Goal: Task Accomplishment & Management: Manage account settings

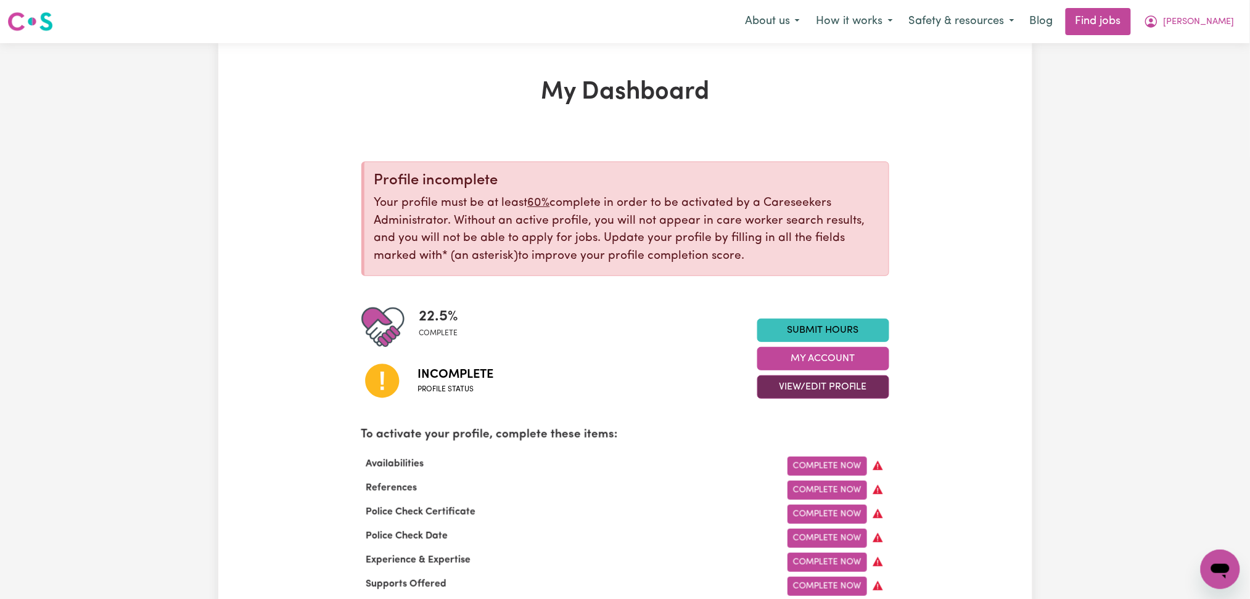
click at [794, 390] on button "View/Edit Profile" at bounding box center [823, 386] width 132 height 23
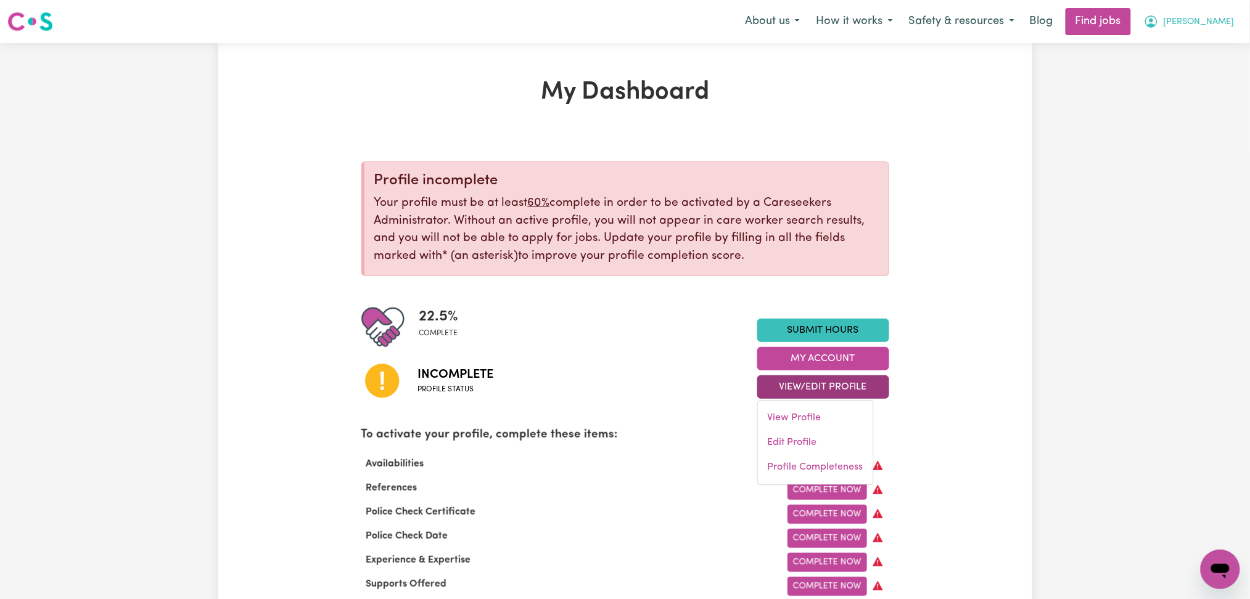
click at [1217, 23] on span "[PERSON_NAME]" at bounding box center [1198, 22] width 71 height 14
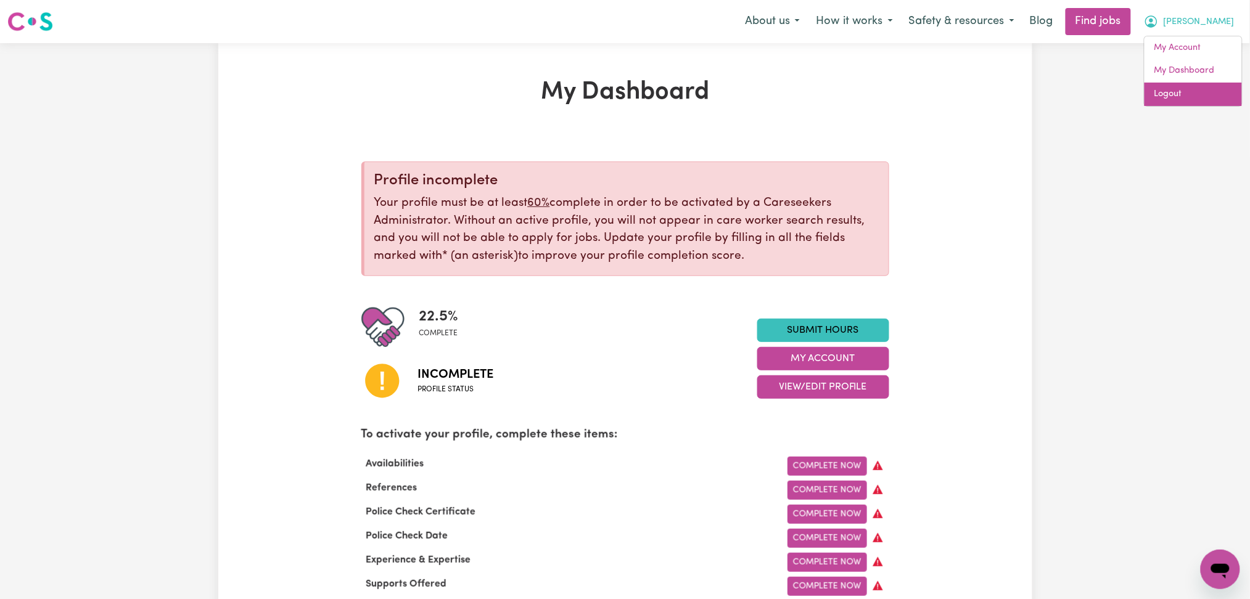
click at [1197, 89] on link "Logout" at bounding box center [1192, 94] width 97 height 23
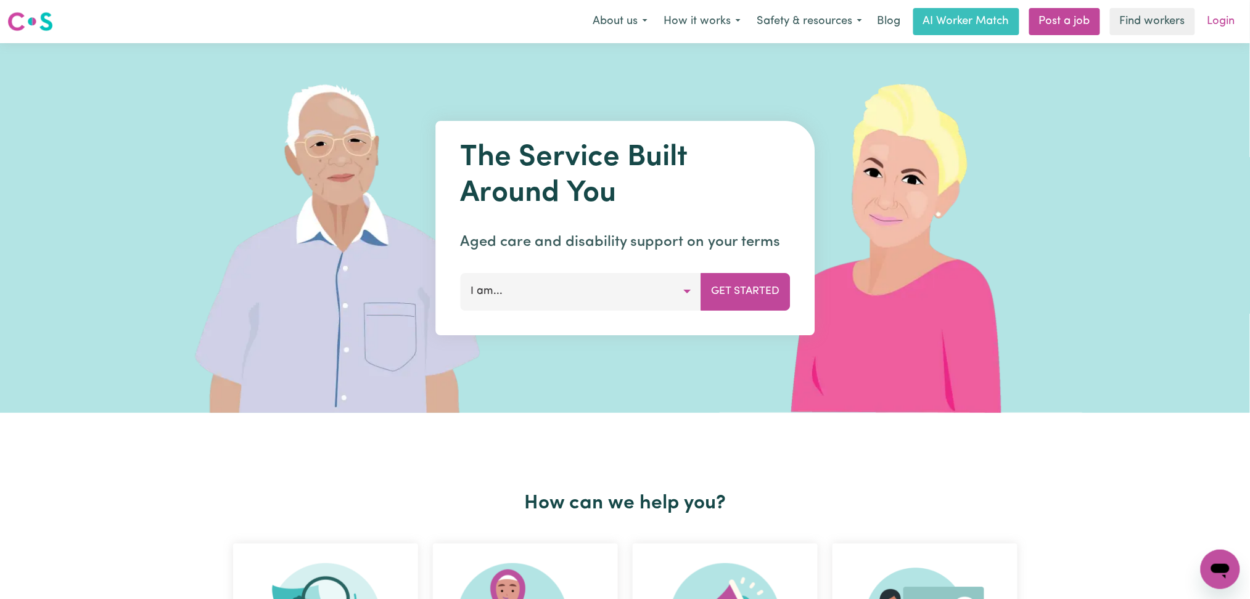
click at [1210, 23] on link "Login" at bounding box center [1221, 21] width 43 height 27
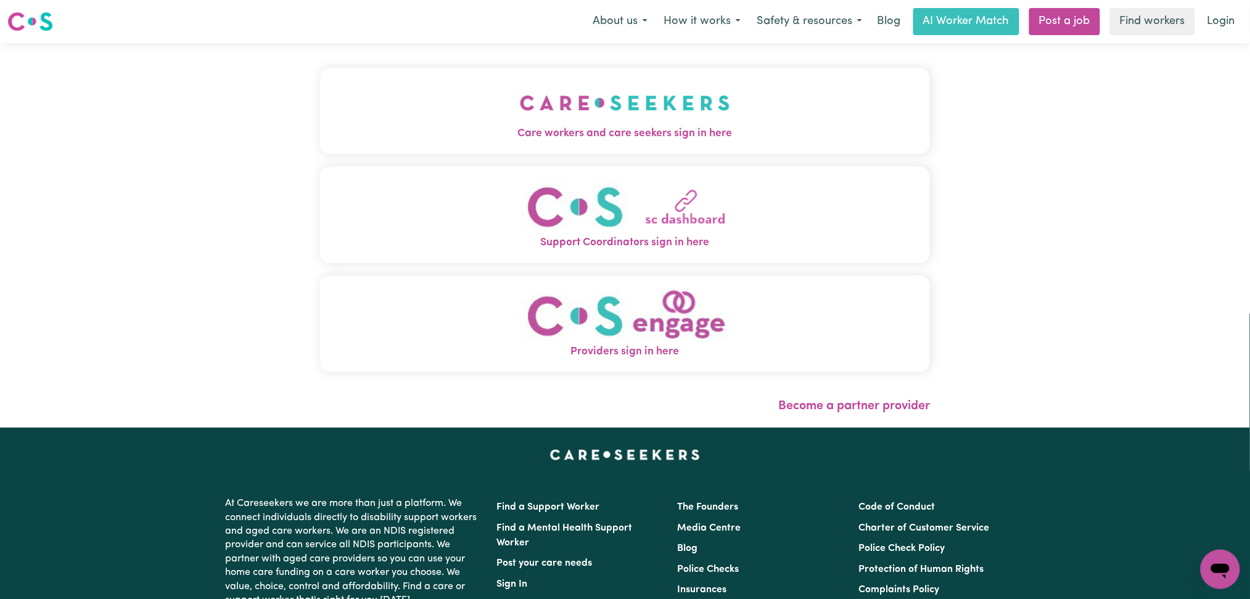
click at [567, 112] on button "Care workers and care seekers sign in here" at bounding box center [625, 111] width 610 height 86
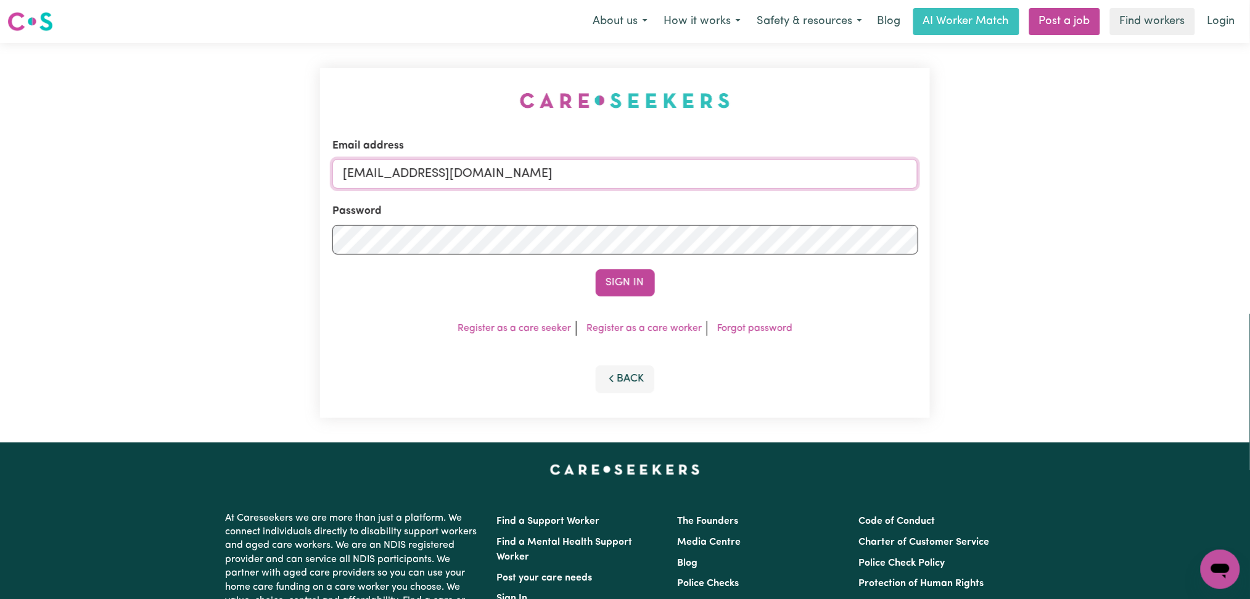
click at [496, 164] on input "[EMAIL_ADDRESS][DOMAIN_NAME]" at bounding box center [625, 174] width 586 height 30
drag, startPoint x: 407, startPoint y: 162, endPoint x: 716, endPoint y: 173, distance: 309.7
click at [716, 173] on input "Superuser~[EMAIL_ADDRESS][DOMAIN_NAME]" at bounding box center [625, 174] width 586 height 30
type input "Superuser~[PERSON_NAME][EMAIL_ADDRESS][DOMAIN_NAME]"
drag, startPoint x: 622, startPoint y: 304, endPoint x: 631, endPoint y: 300, distance: 10.0
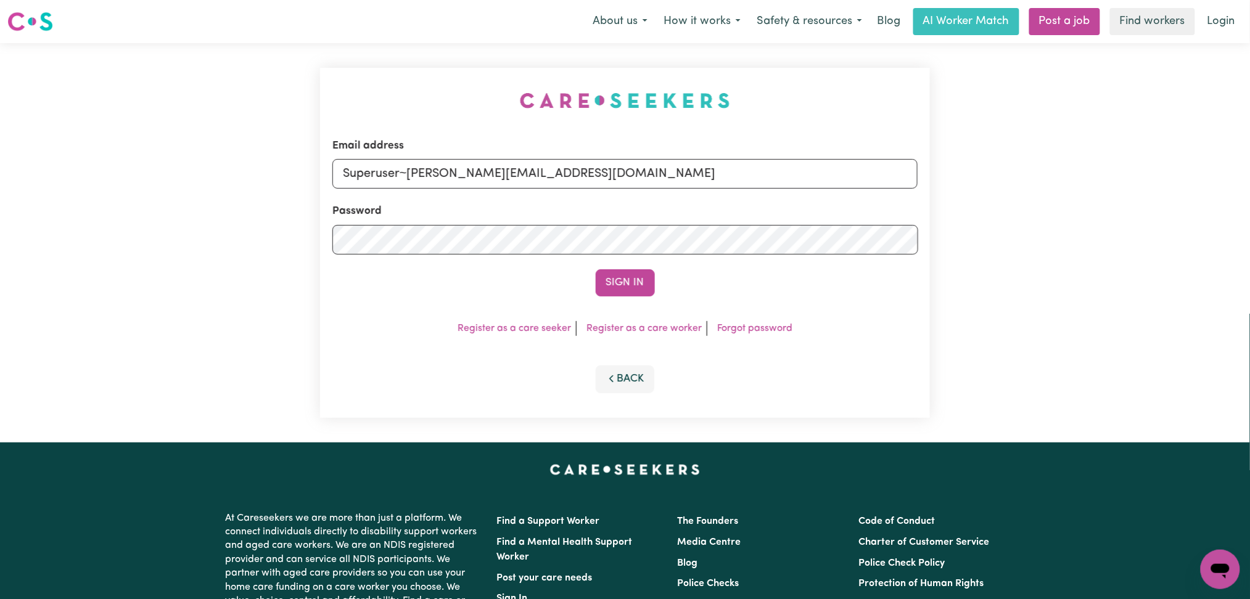
click at [626, 305] on div "Email address Superuser~[PERSON_NAME][EMAIL_ADDRESS][DOMAIN_NAME] Password Sign…" at bounding box center [625, 243] width 610 height 350
click at [657, 276] on div "Sign In" at bounding box center [625, 282] width 586 height 27
click at [639, 274] on button "Sign In" at bounding box center [625, 282] width 59 height 27
